Goal: Task Accomplishment & Management: Use online tool/utility

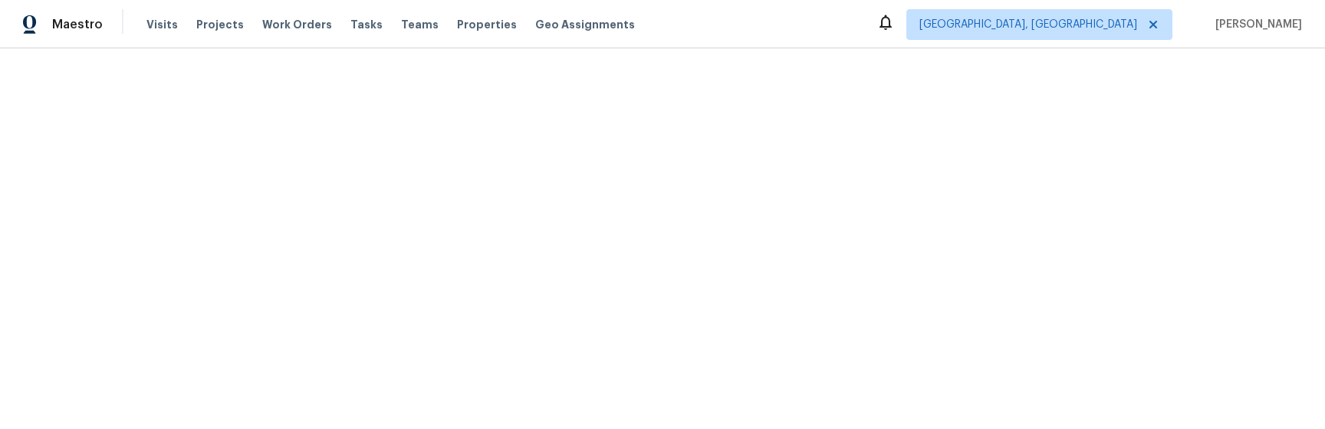
click at [247, 48] on html "Maestro Visits Projects Work Orders Tasks Teams Properties Geo Assignments Albu…" at bounding box center [662, 24] width 1325 height 48
click at [289, 48] on html "Maestro Visits Projects Work Orders Tasks Teams Properties Geo Assignments Albu…" at bounding box center [662, 24] width 1325 height 48
click at [398, 48] on html "Maestro Visits Projects Work Orders Tasks Teams Properties Geo Assignments Albu…" at bounding box center [662, 24] width 1325 height 48
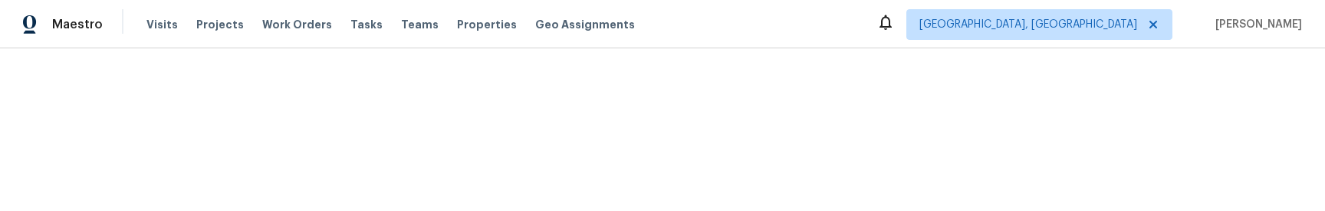
click at [753, 48] on html "Maestro Visits Projects Work Orders Tasks Teams Properties Geo Assignments Albu…" at bounding box center [662, 24] width 1325 height 48
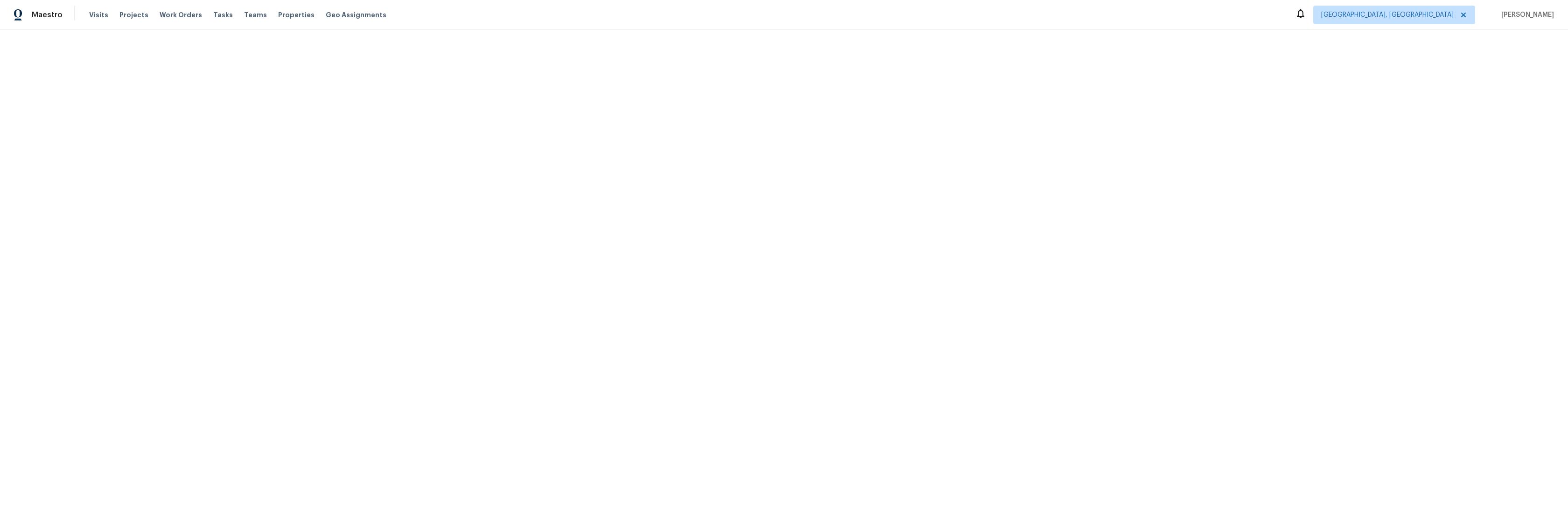
click at [649, 29] on html "Maestro Visits Projects Work Orders Tasks Teams Properties Geo Assignments Albu…" at bounding box center [784, 15] width 1568 height 29
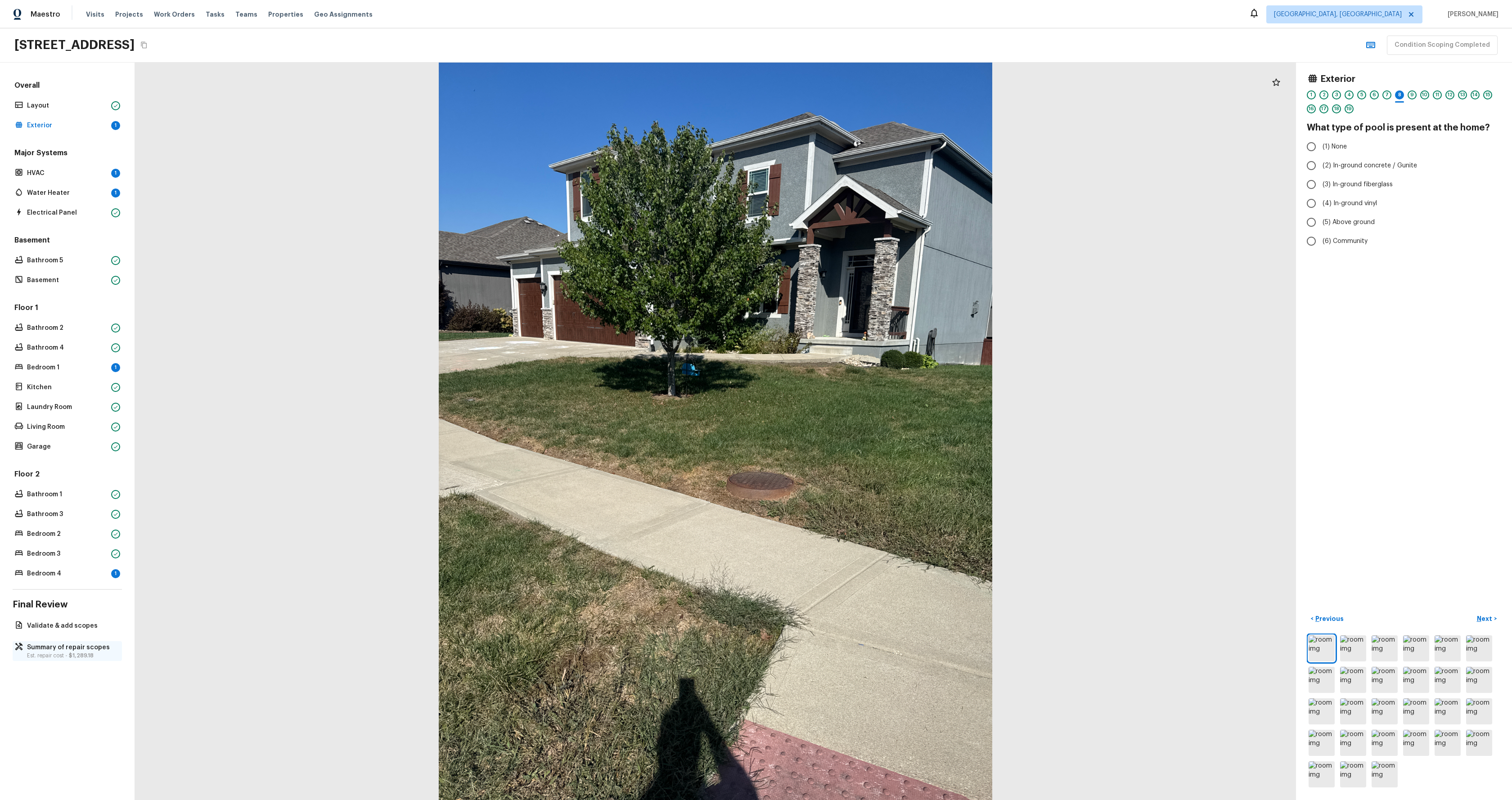
click at [69, 653] on span "$1,289.18" at bounding box center [81, 655] width 25 height 5
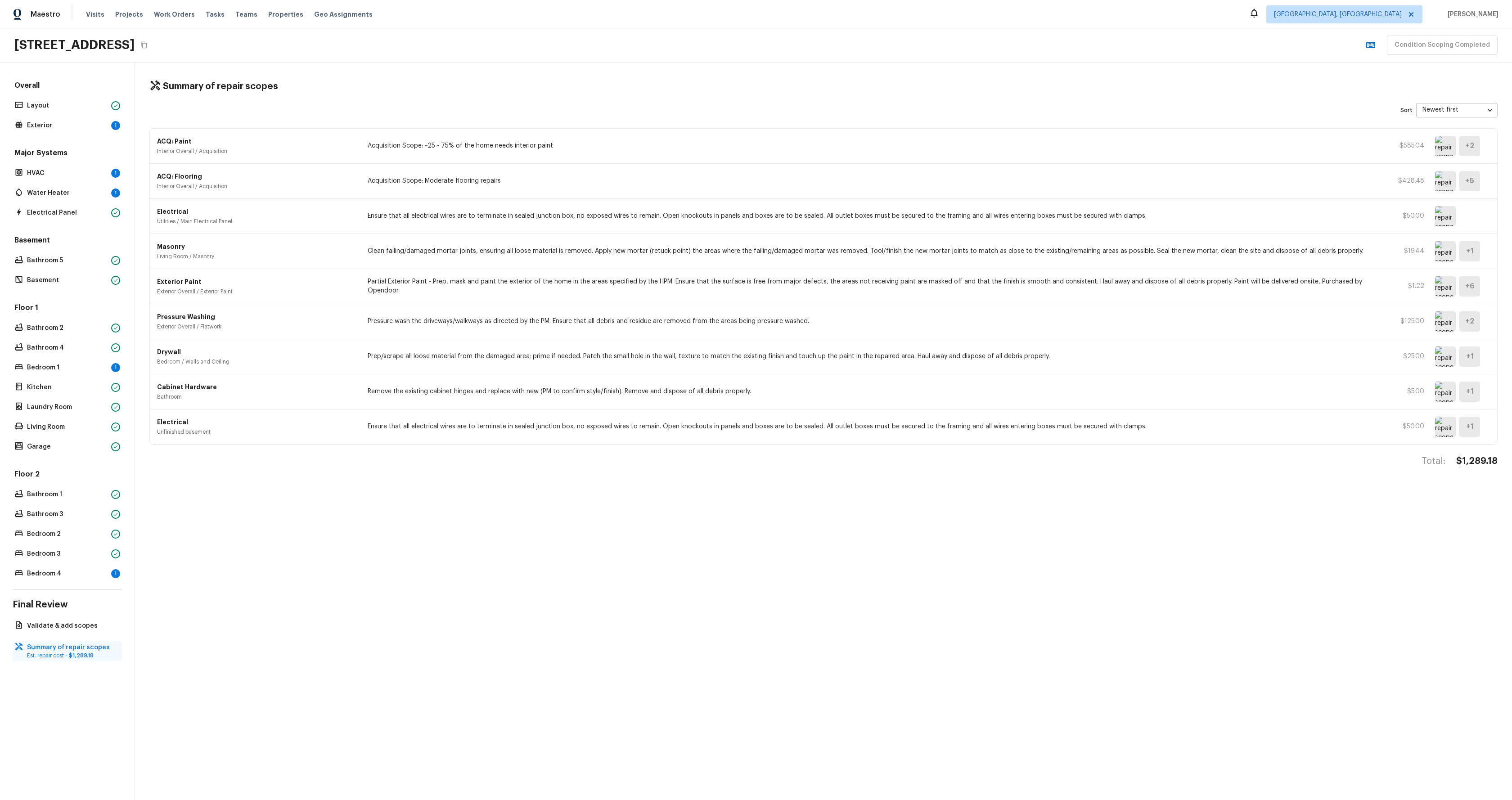
click at [72, 649] on p "Summary of repair scopes" at bounding box center [72, 647] width 90 height 9
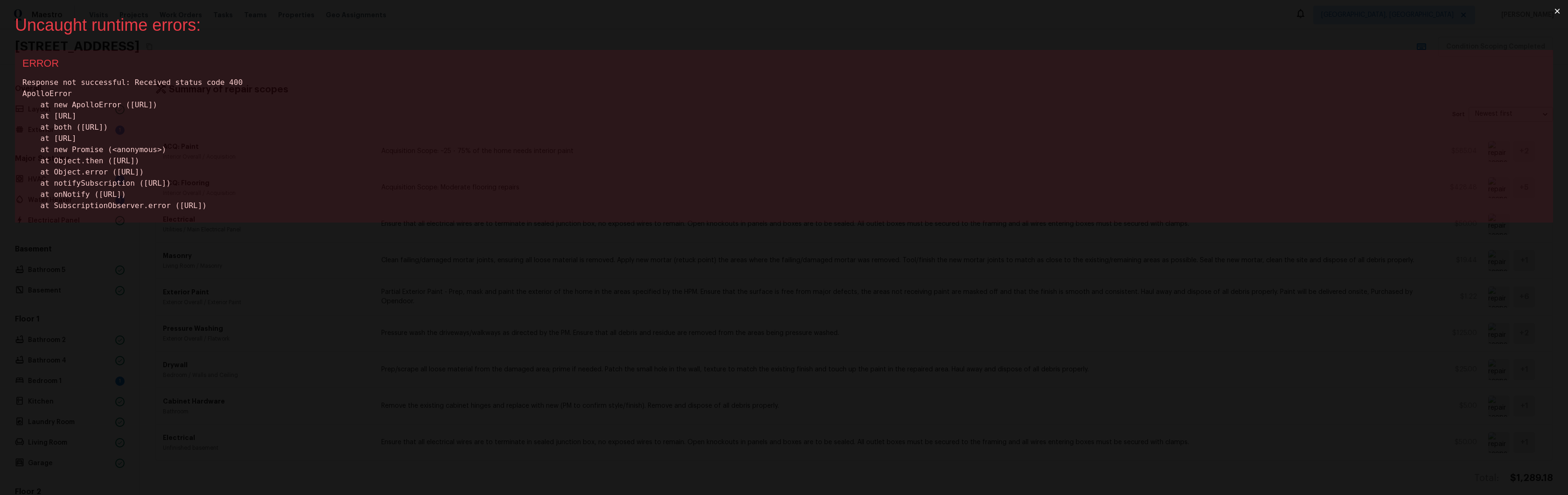
drag, startPoint x: 606, startPoint y: 433, endPoint x: 604, endPoint y: 439, distance: 6.3
click at [606, 433] on div "Uncaught runtime errors: × ERROR Response not successful: Received status code …" at bounding box center [784, 247] width 1568 height 495
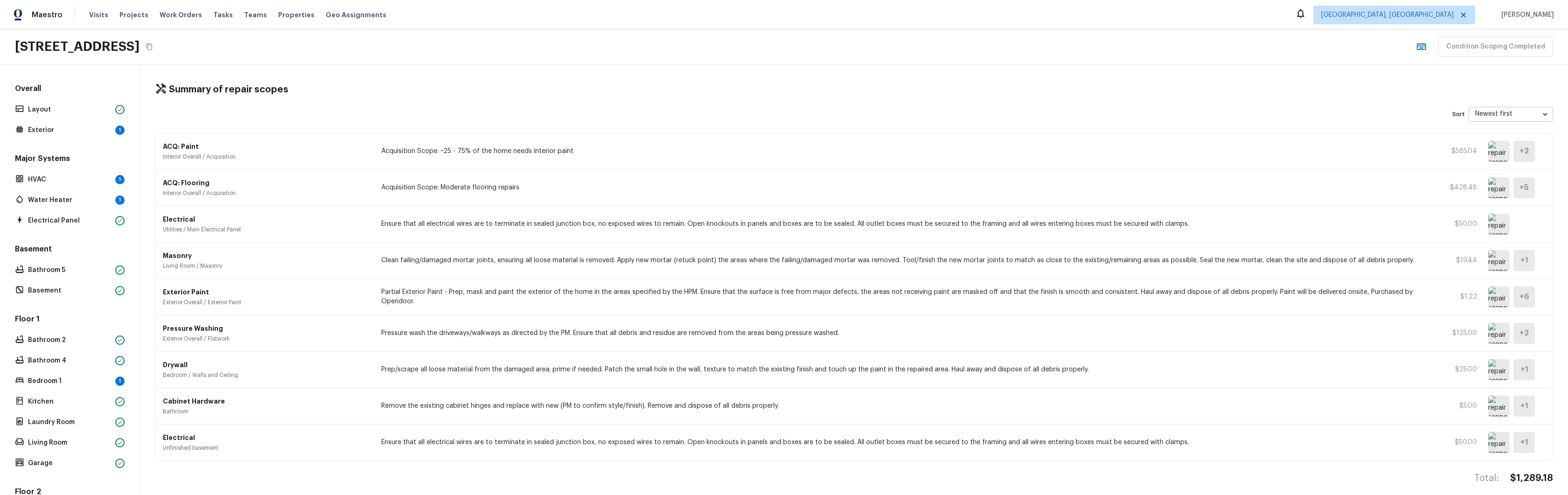
click at [665, 136] on div "ACQ: Paint Interior Overall / Acquisition Acquisition Scope: ~25 - 75% of the h…" at bounding box center [853, 152] width 1397 height 37
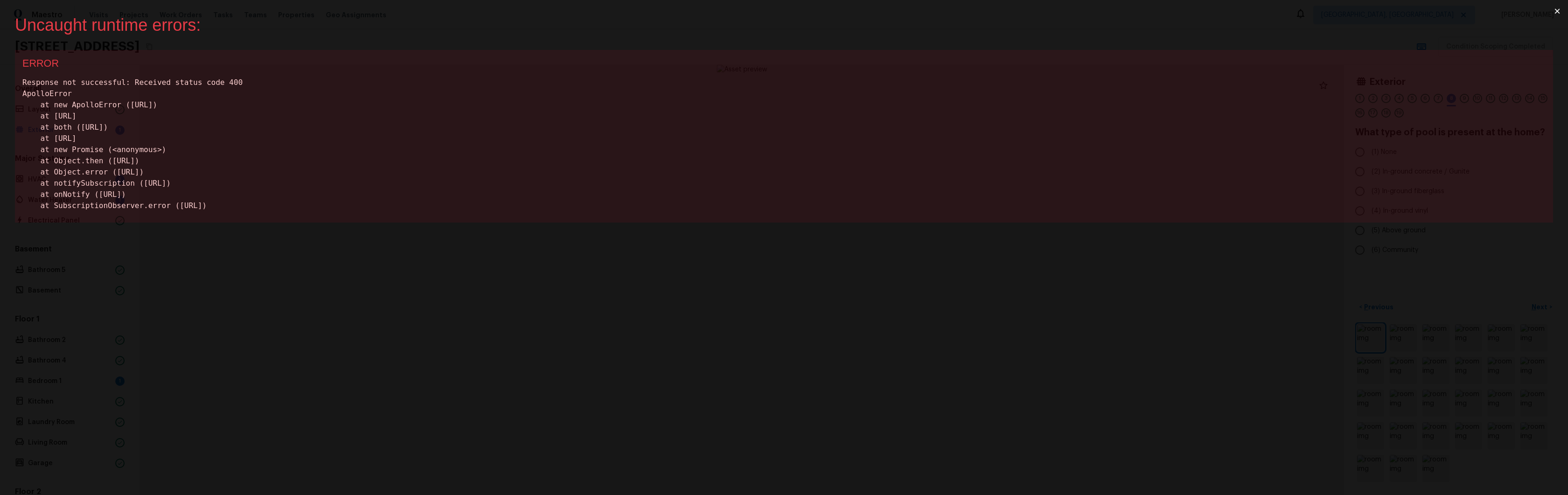
click at [1558, 11] on button "×" at bounding box center [1557, 11] width 21 height 23
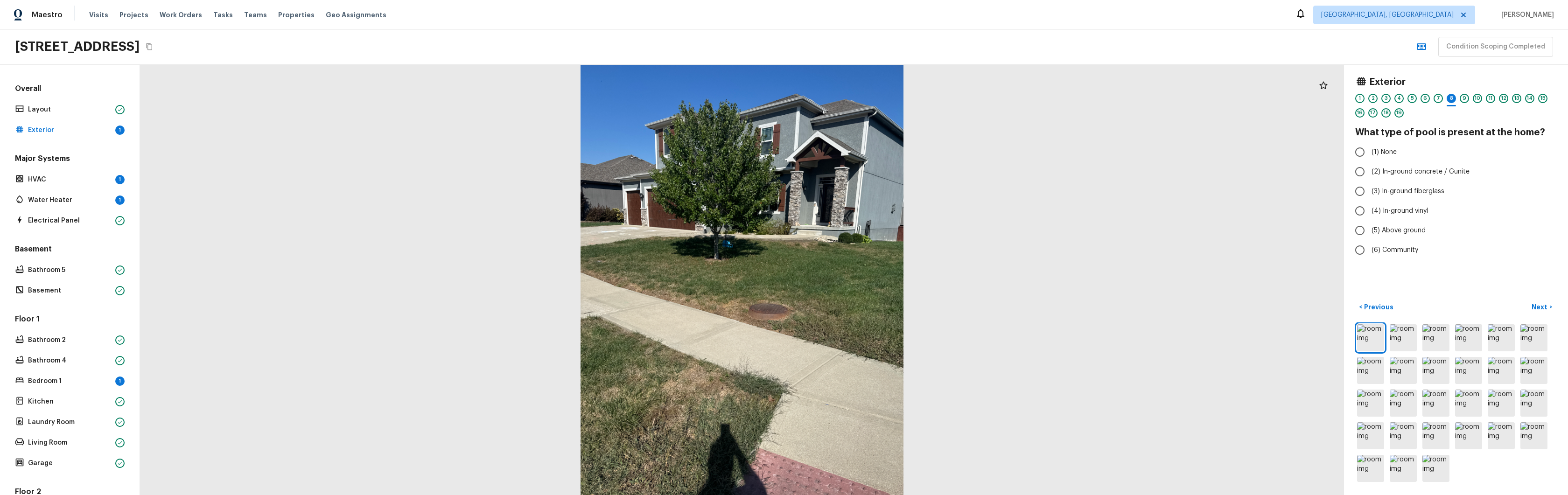
scroll to position [209, 0]
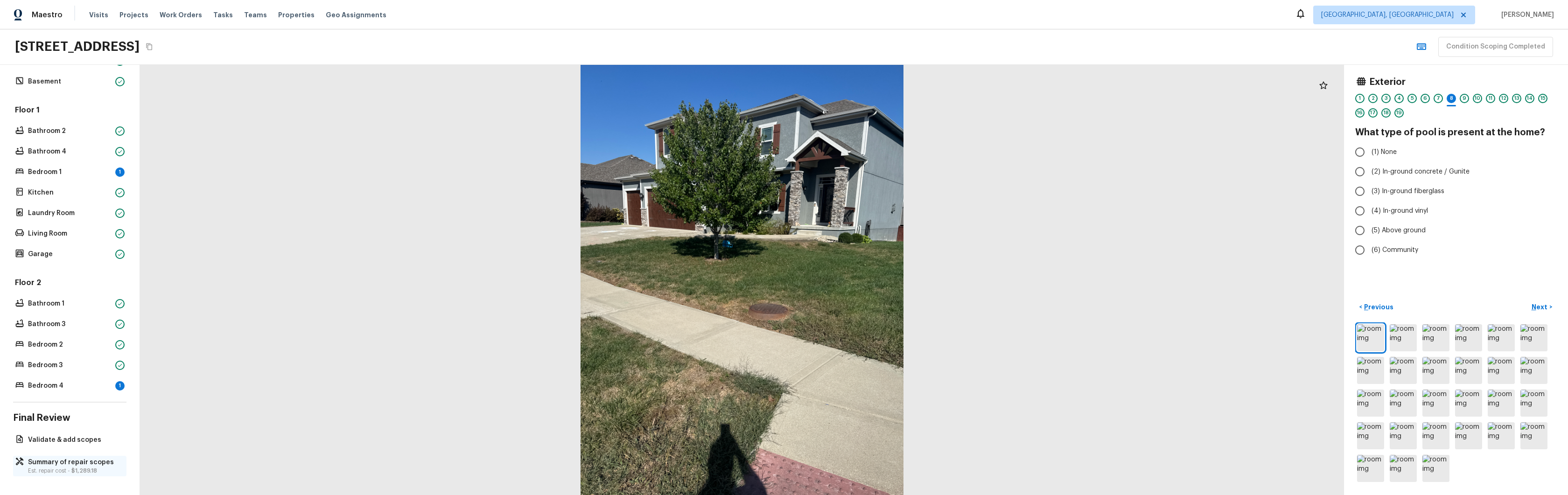
click at [62, 463] on p "Summary of repair scopes" at bounding box center [74, 462] width 93 height 9
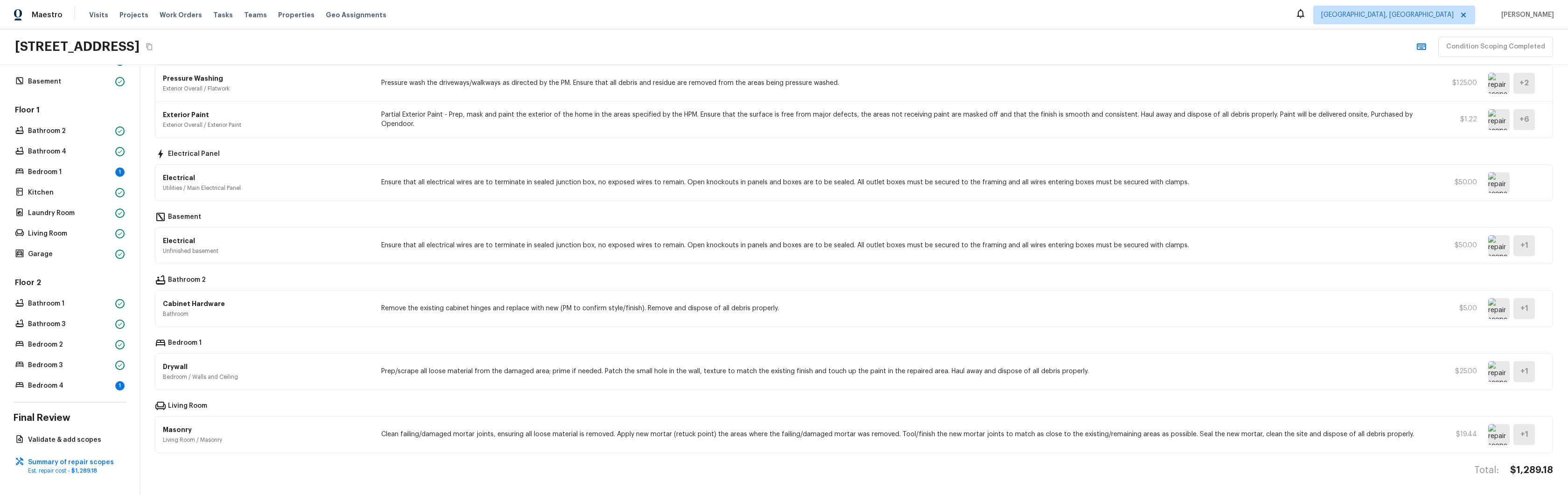
scroll to position [0, 0]
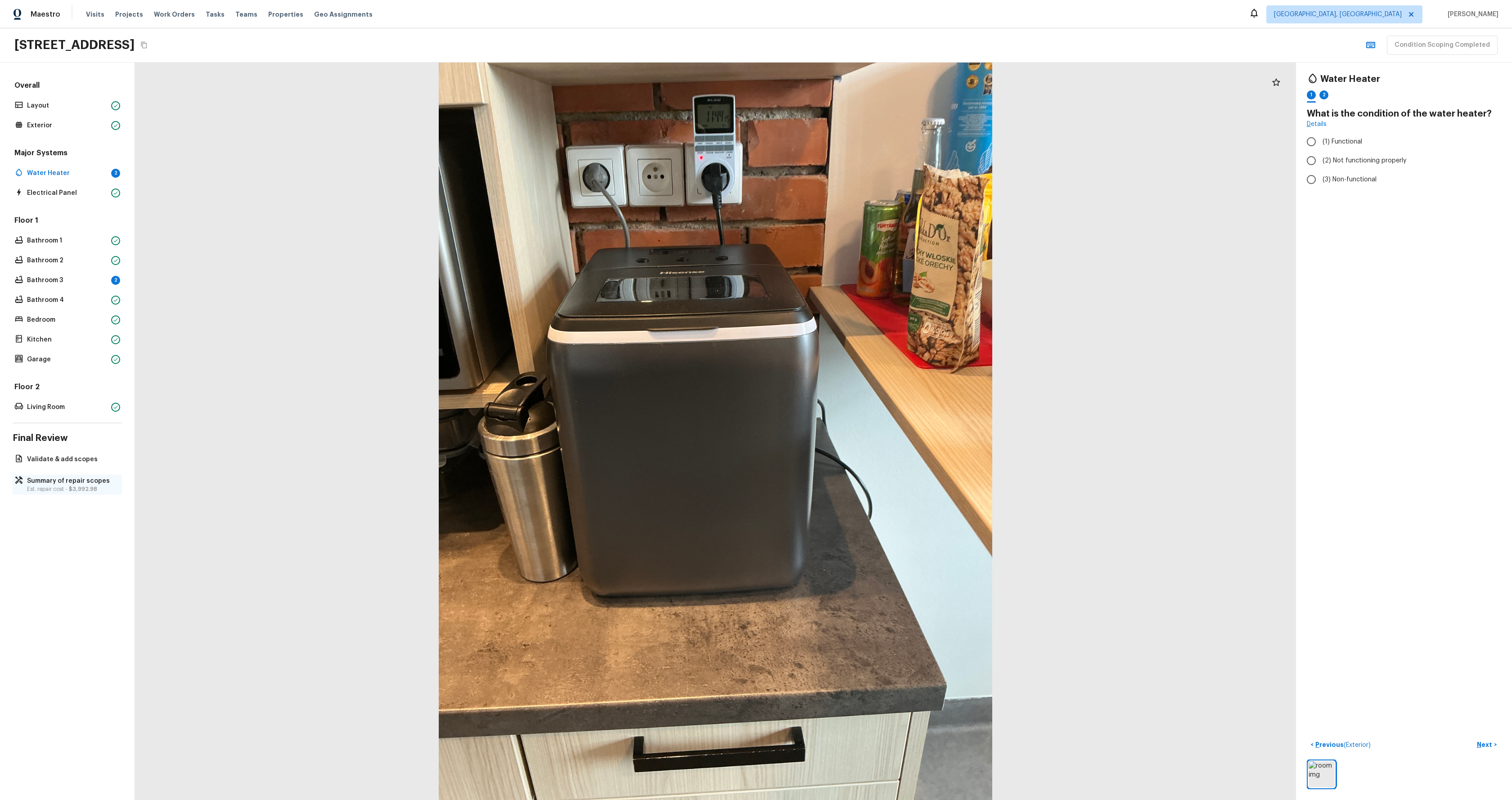
click at [54, 484] on p "Summary of repair scopes" at bounding box center [72, 481] width 90 height 9
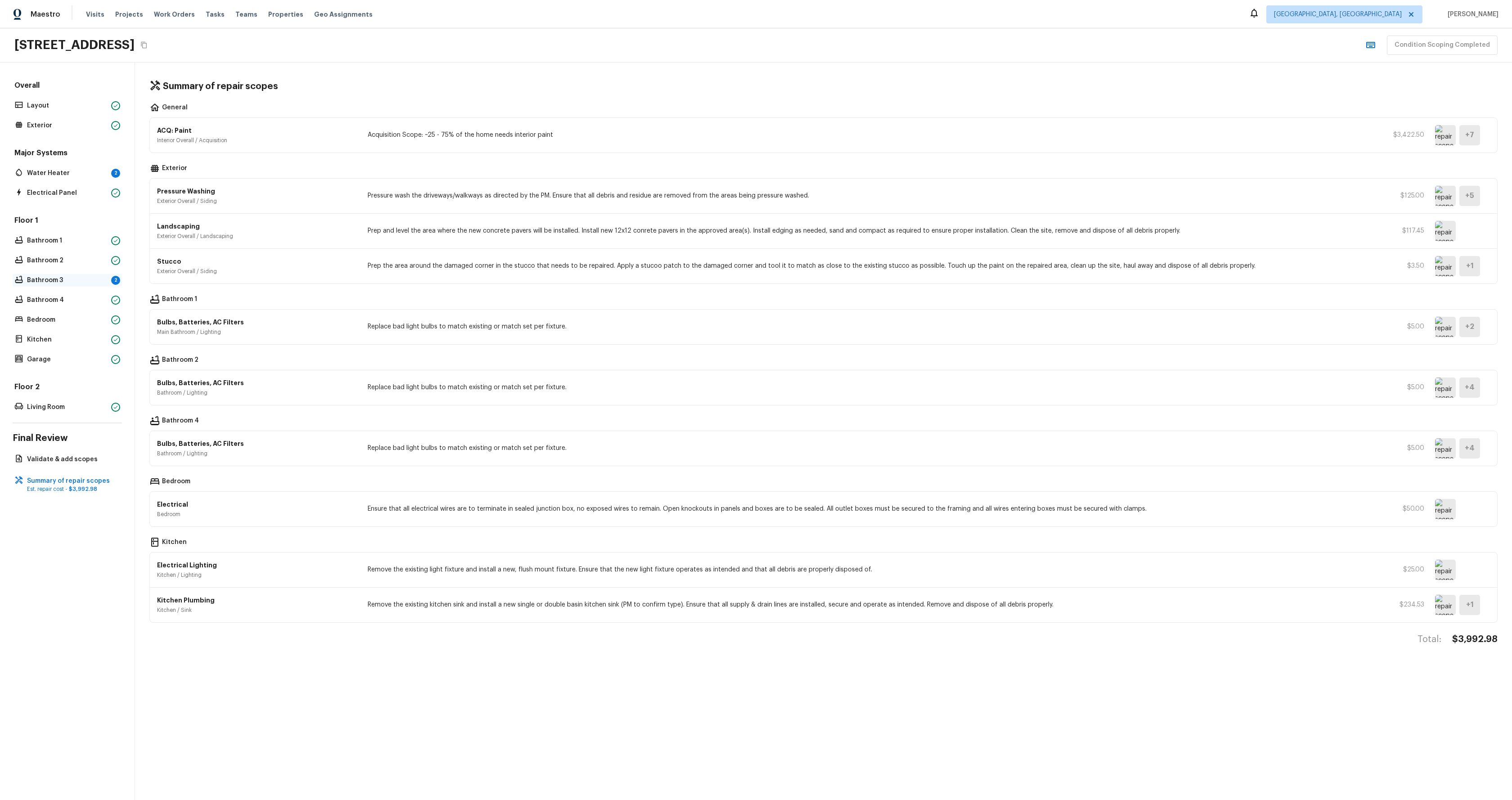
click at [70, 285] on p "Bathroom 3" at bounding box center [67, 280] width 80 height 9
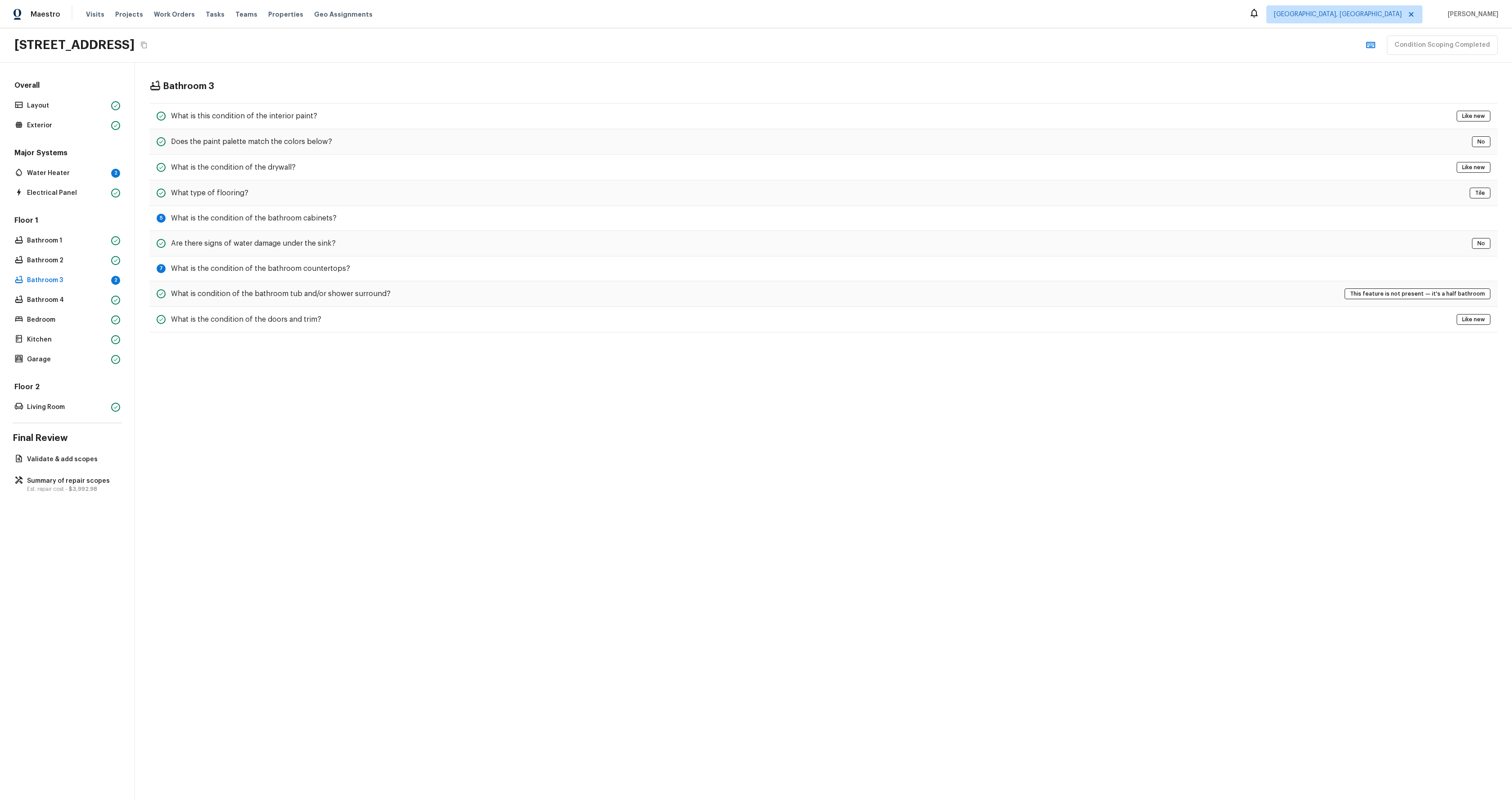
click at [72, 495] on div "Overall Layout Exterior Major Systems Water Heater 2 Electrical Panel Floor 1 B…" at bounding box center [68, 431] width 135 height 738
click at [68, 479] on p "Summary of repair scopes" at bounding box center [72, 481] width 90 height 9
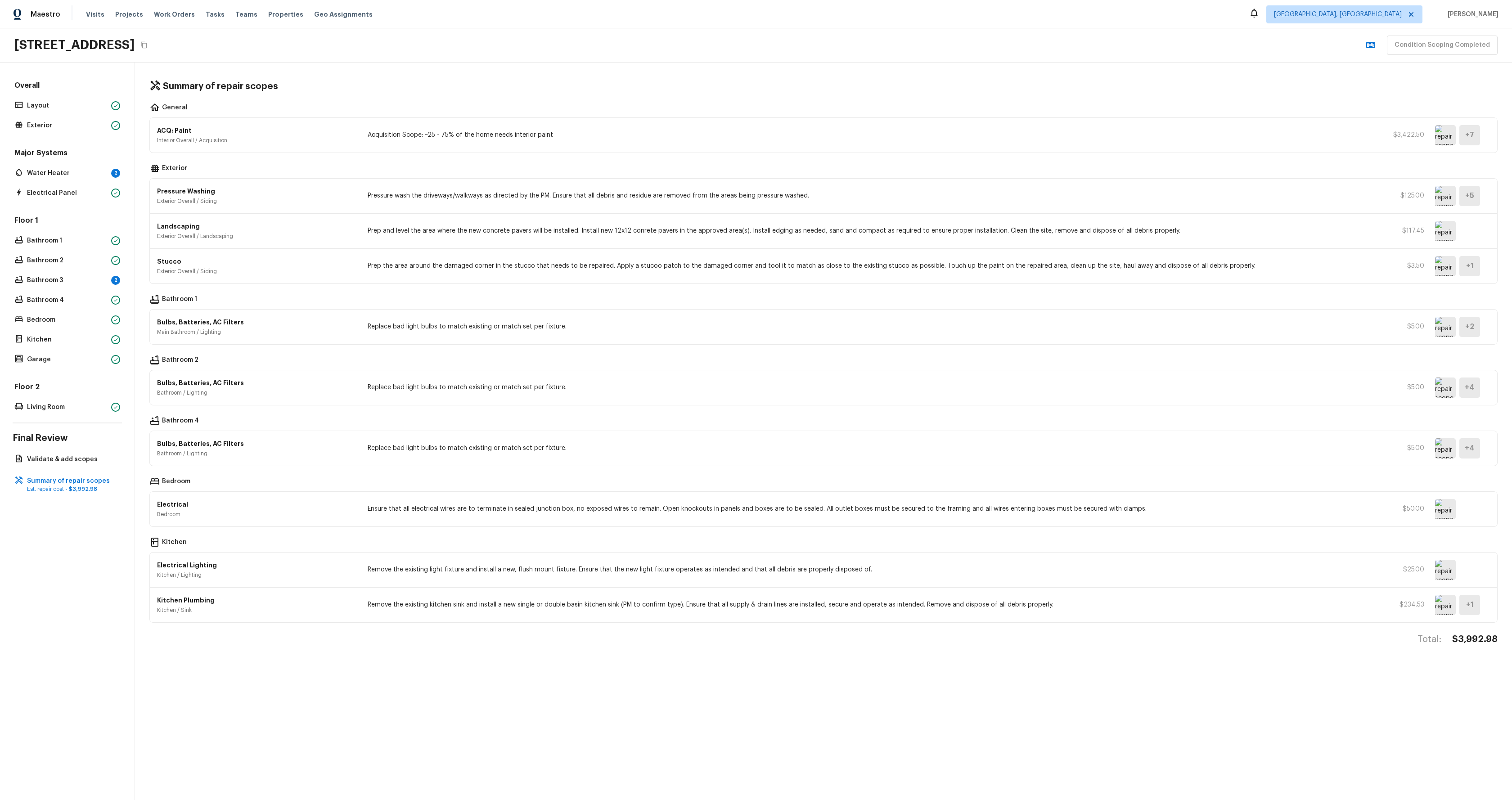
click at [574, 80] on div "Summary of repair scopes" at bounding box center [824, 86] width 1348 height 12
click at [71, 173] on p "Water Heater" at bounding box center [67, 173] width 80 height 9
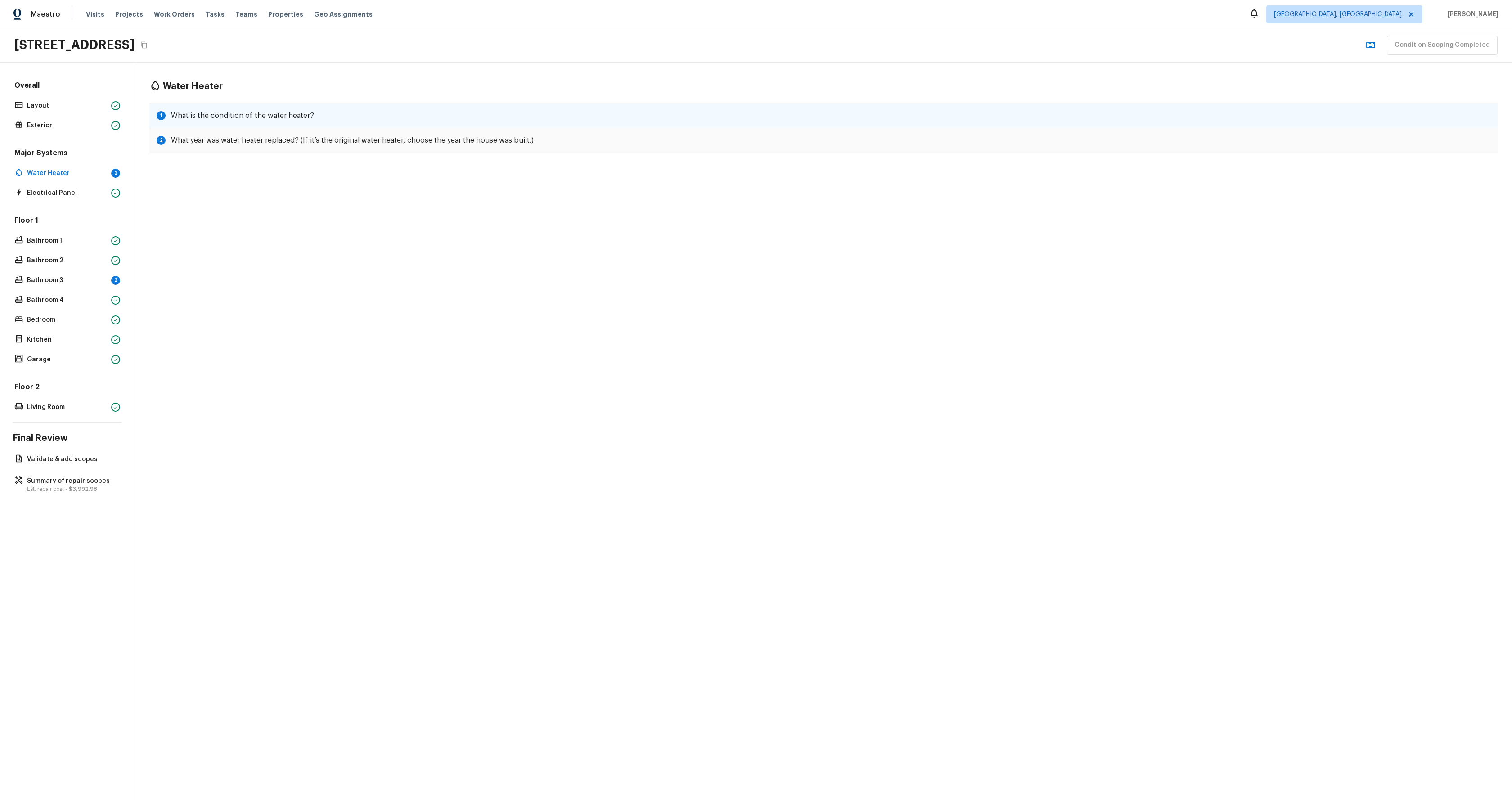
click at [367, 125] on div "1 What is the condition of the water heater?" at bounding box center [824, 116] width 1348 height 25
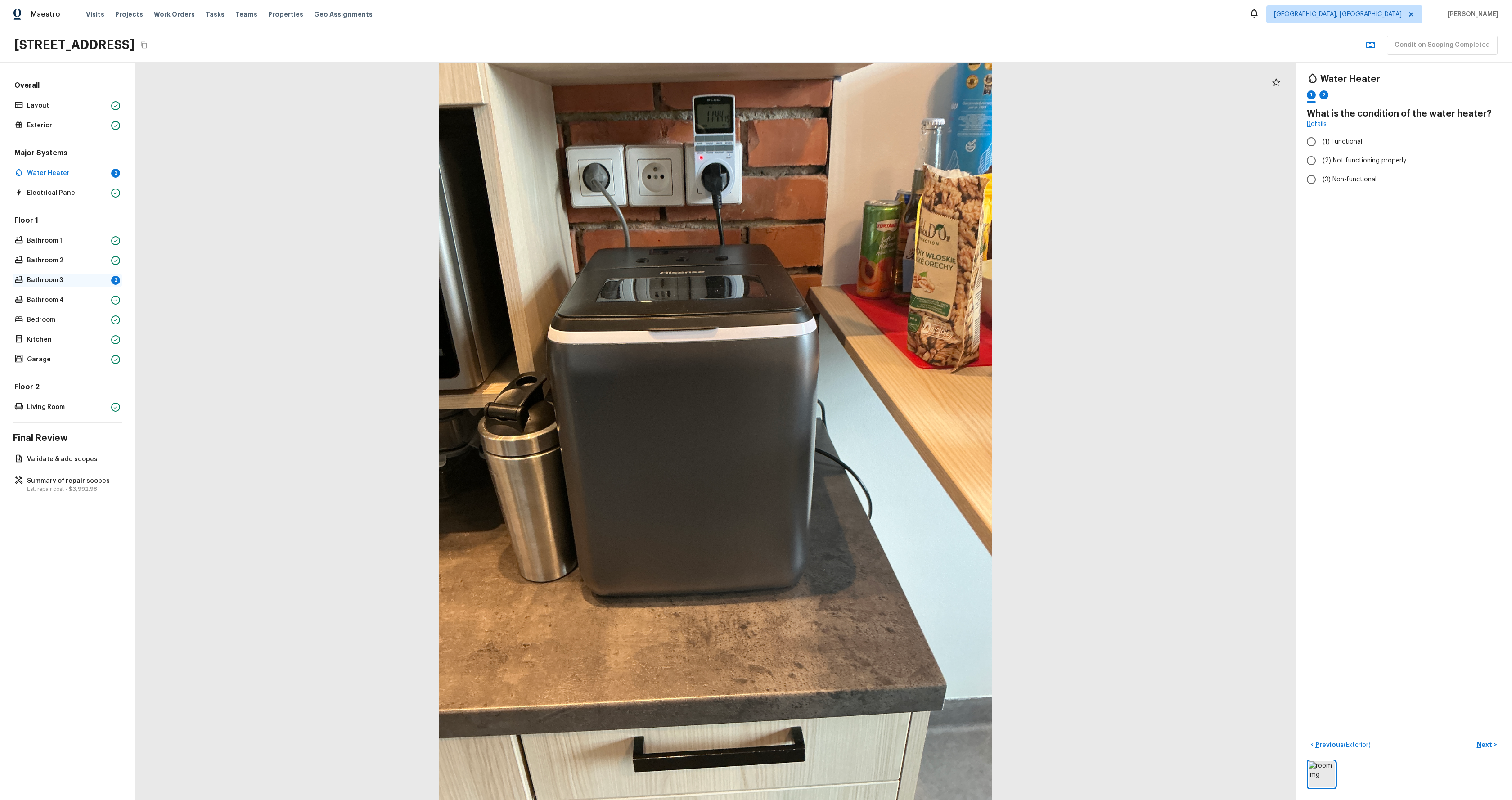
click at [59, 281] on p "Bathroom 3" at bounding box center [67, 280] width 80 height 9
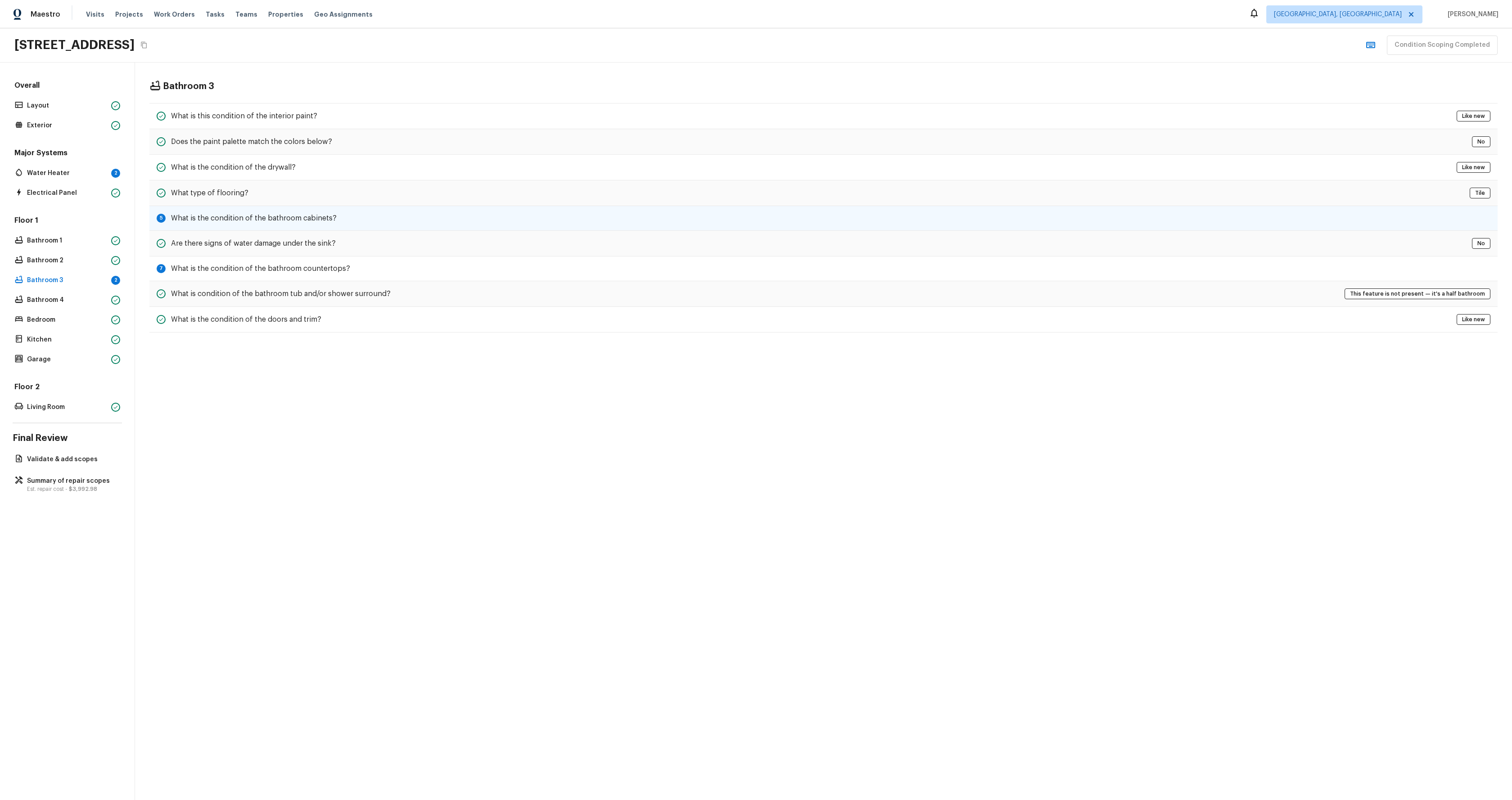
click at [227, 211] on div "5 What is the condition of the bathroom cabinets?" at bounding box center [824, 218] width 1348 height 25
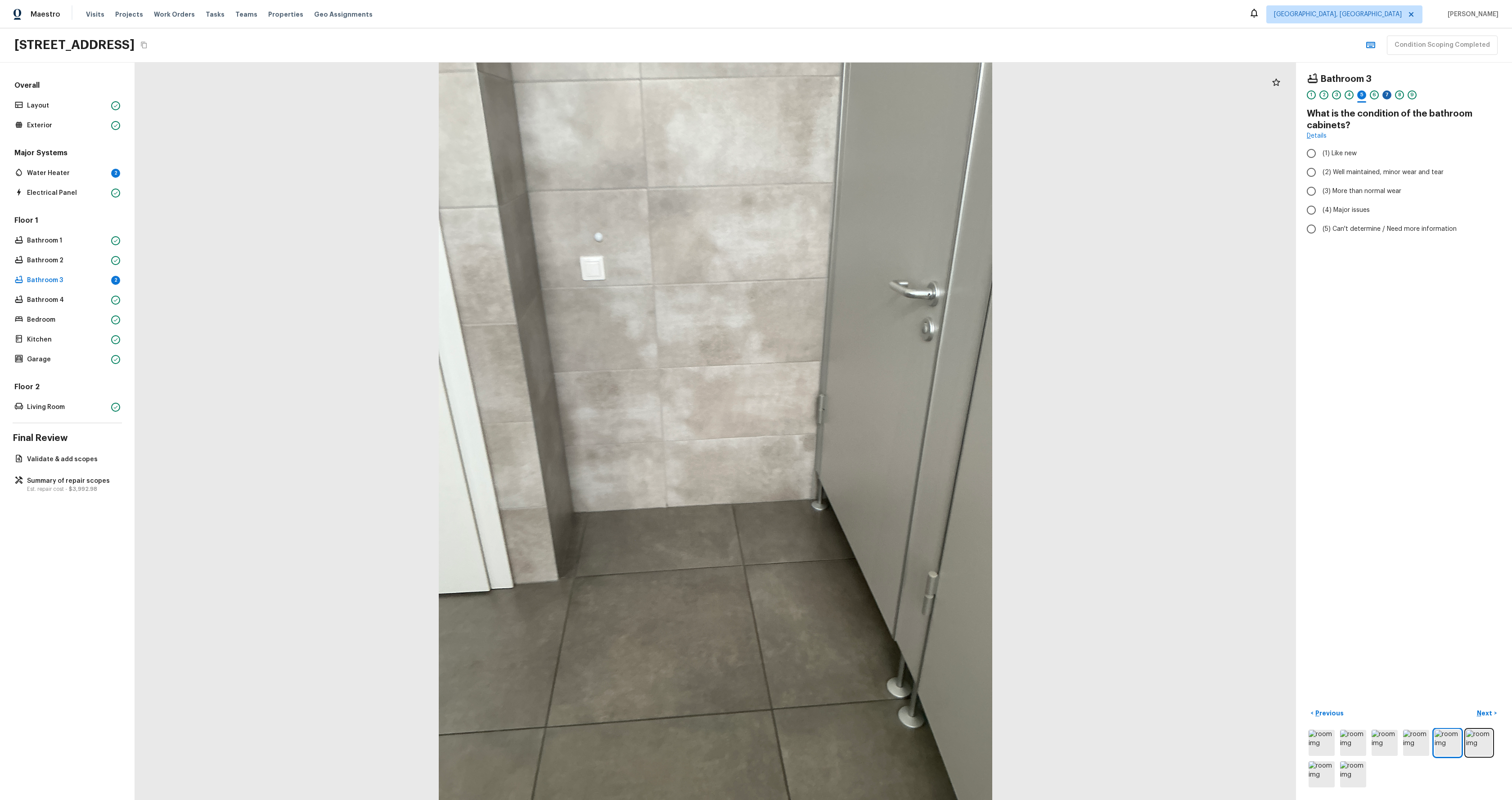
click at [1388, 97] on div "7" at bounding box center [1386, 94] width 9 height 9
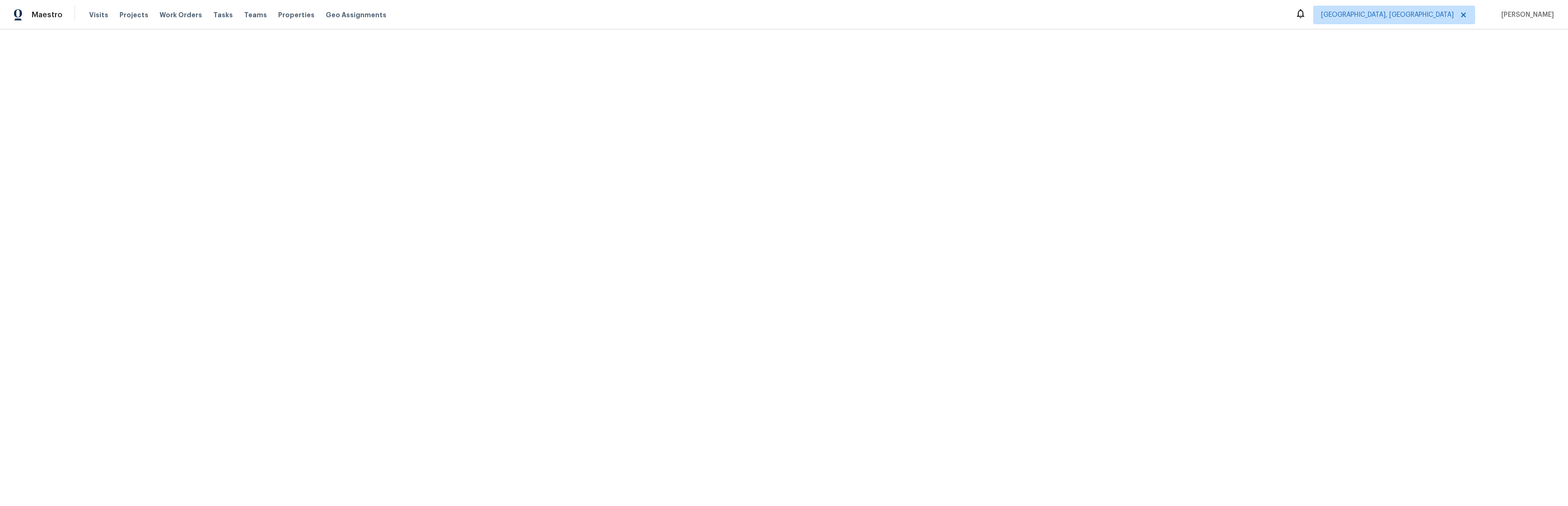
click at [751, 29] on html "Maestro Visits Projects Work Orders Tasks Teams Properties Geo Assignments [GEO…" at bounding box center [784, 15] width 1568 height 29
